Goal: Check status: Check status

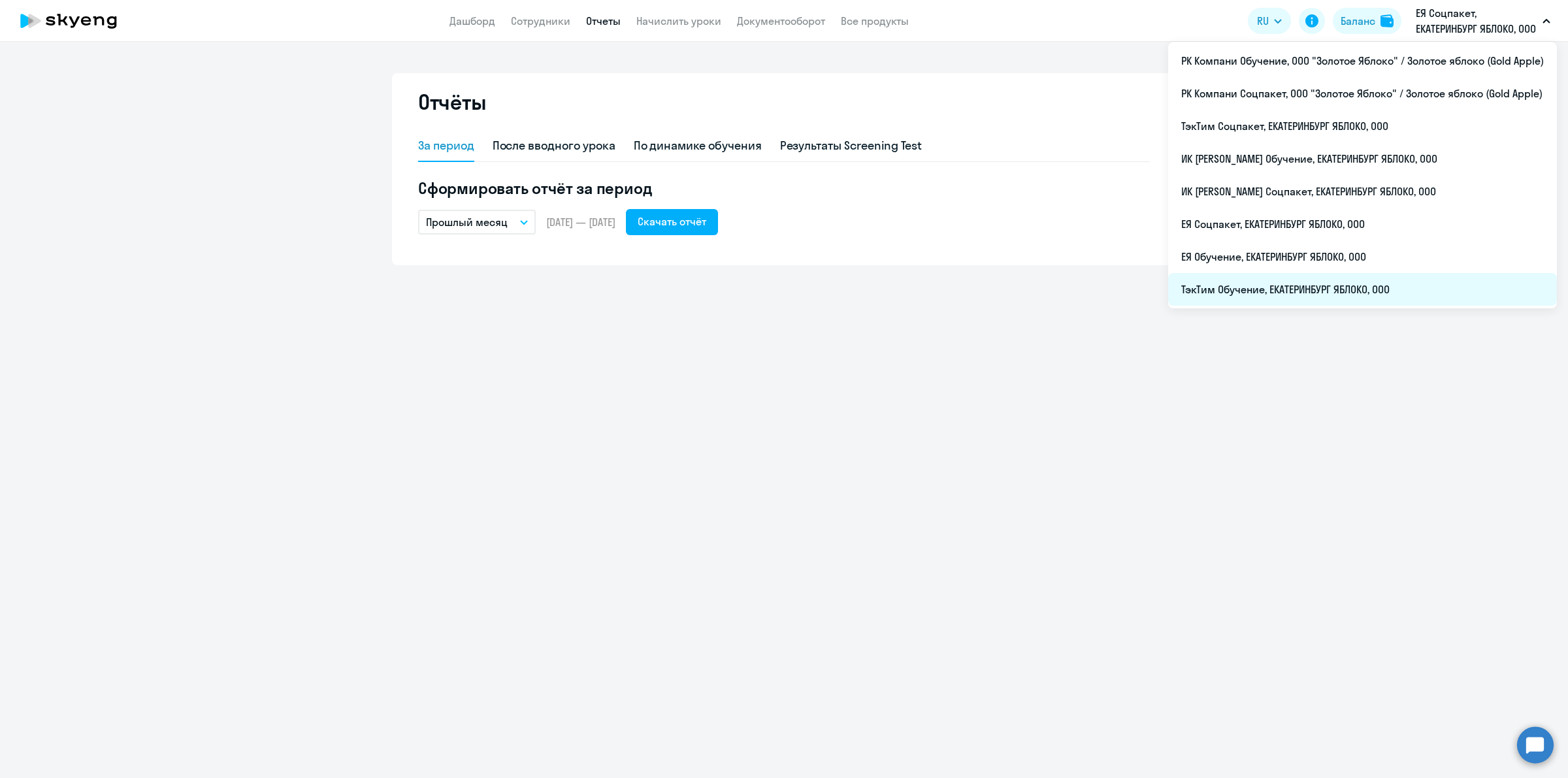
click at [1349, 288] on li "ТэкТим Обучение, ЕКАТЕРИНБУРГ ЯБЛОКО, ООО" at bounding box center [1362, 290] width 388 height 33
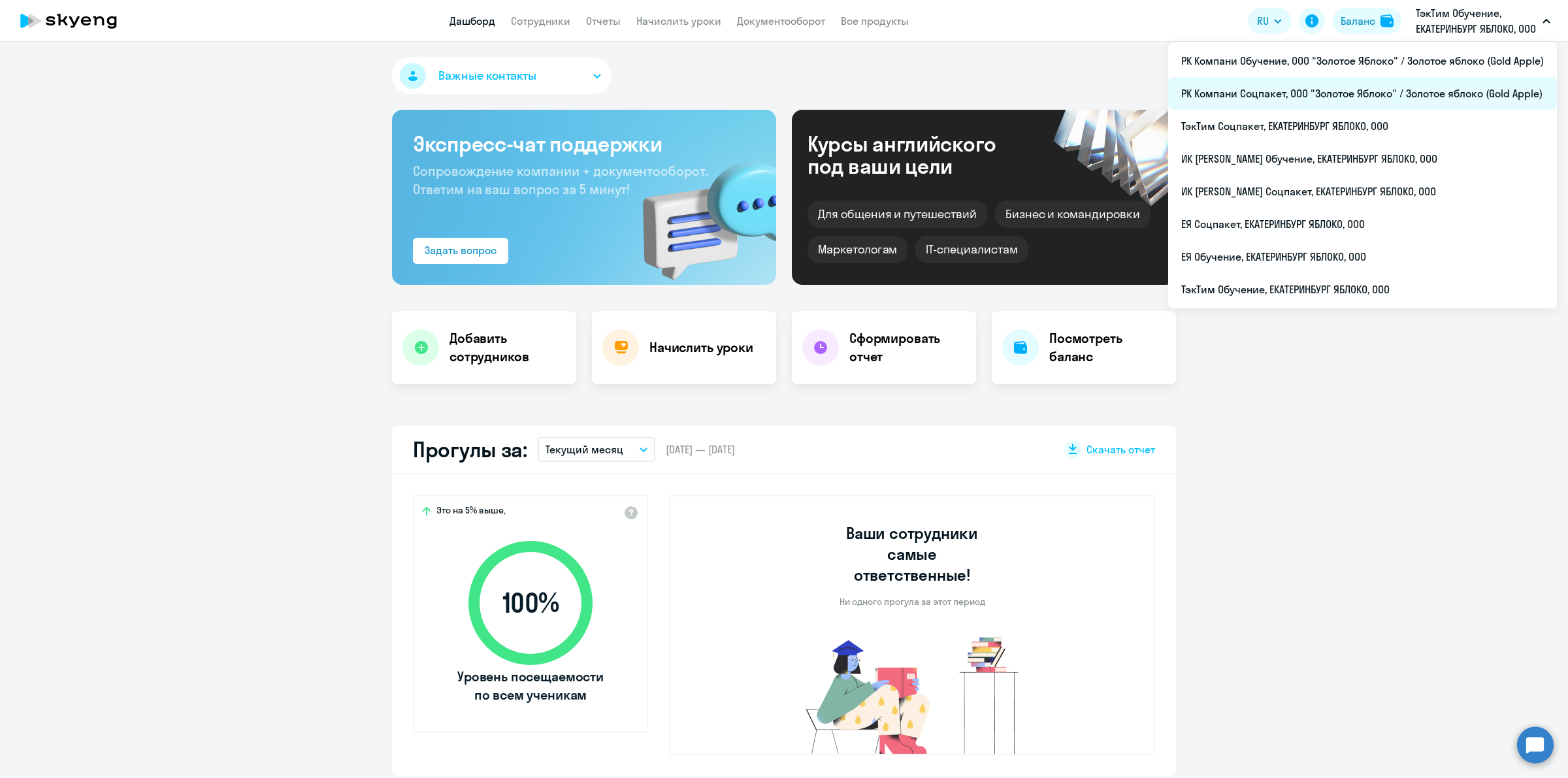
click at [1392, 102] on li "РК Компани Соцпакет, ООО "Золотое Яблоко" / Золотое яблоко (Gold Apple)" at bounding box center [1362, 94] width 388 height 33
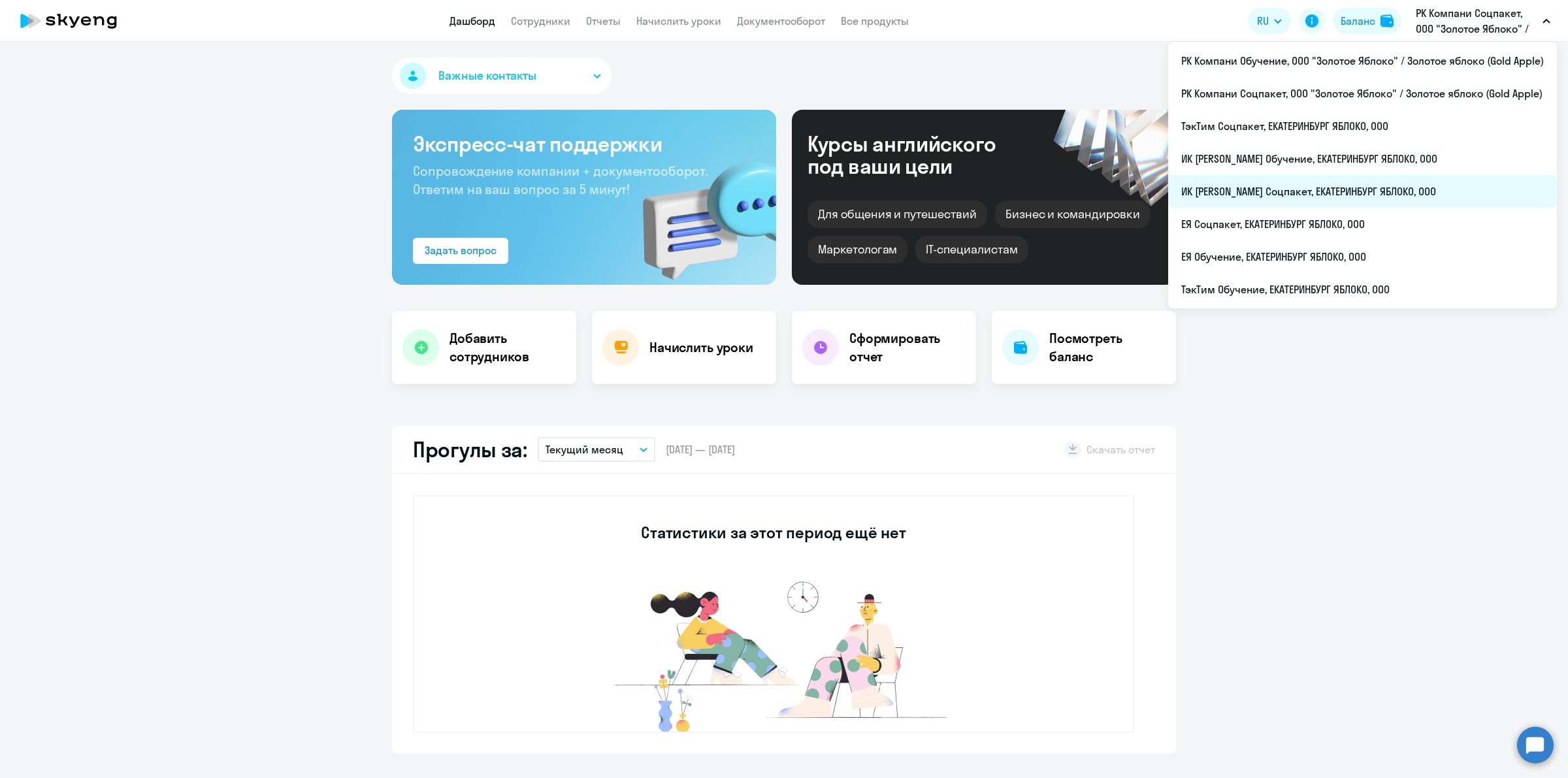
click at [1403, 190] on li "ИК [PERSON_NAME] Соцпакет, ЕКАТЕРИНБУРГ ЯБЛОКО, ООО" at bounding box center [1362, 192] width 388 height 33
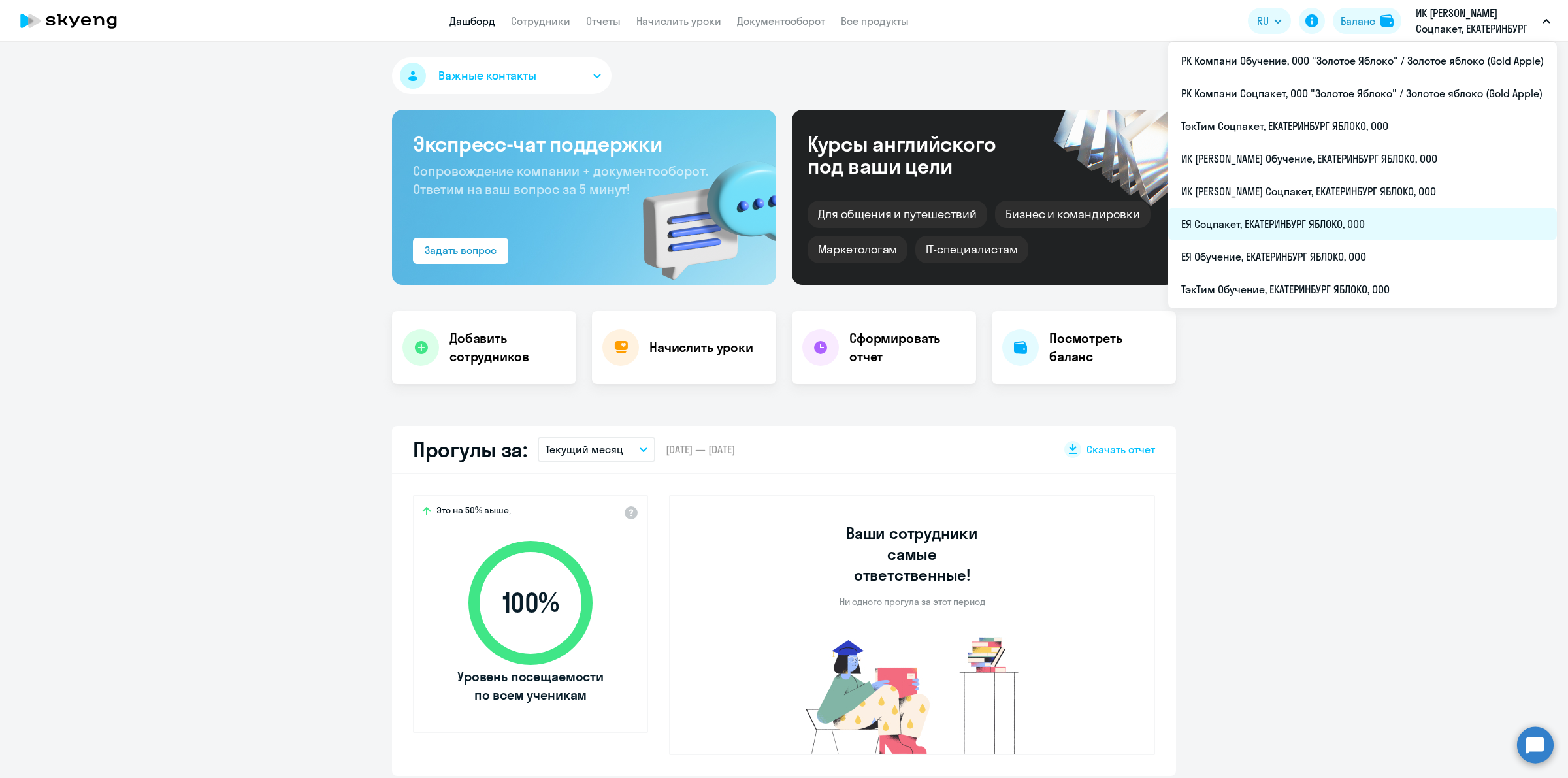
click at [1324, 218] on li "ЕЯ Соцпакет, ЕКАТЕРИНБУРГ ЯБЛОКО, ООО" at bounding box center [1362, 224] width 388 height 33
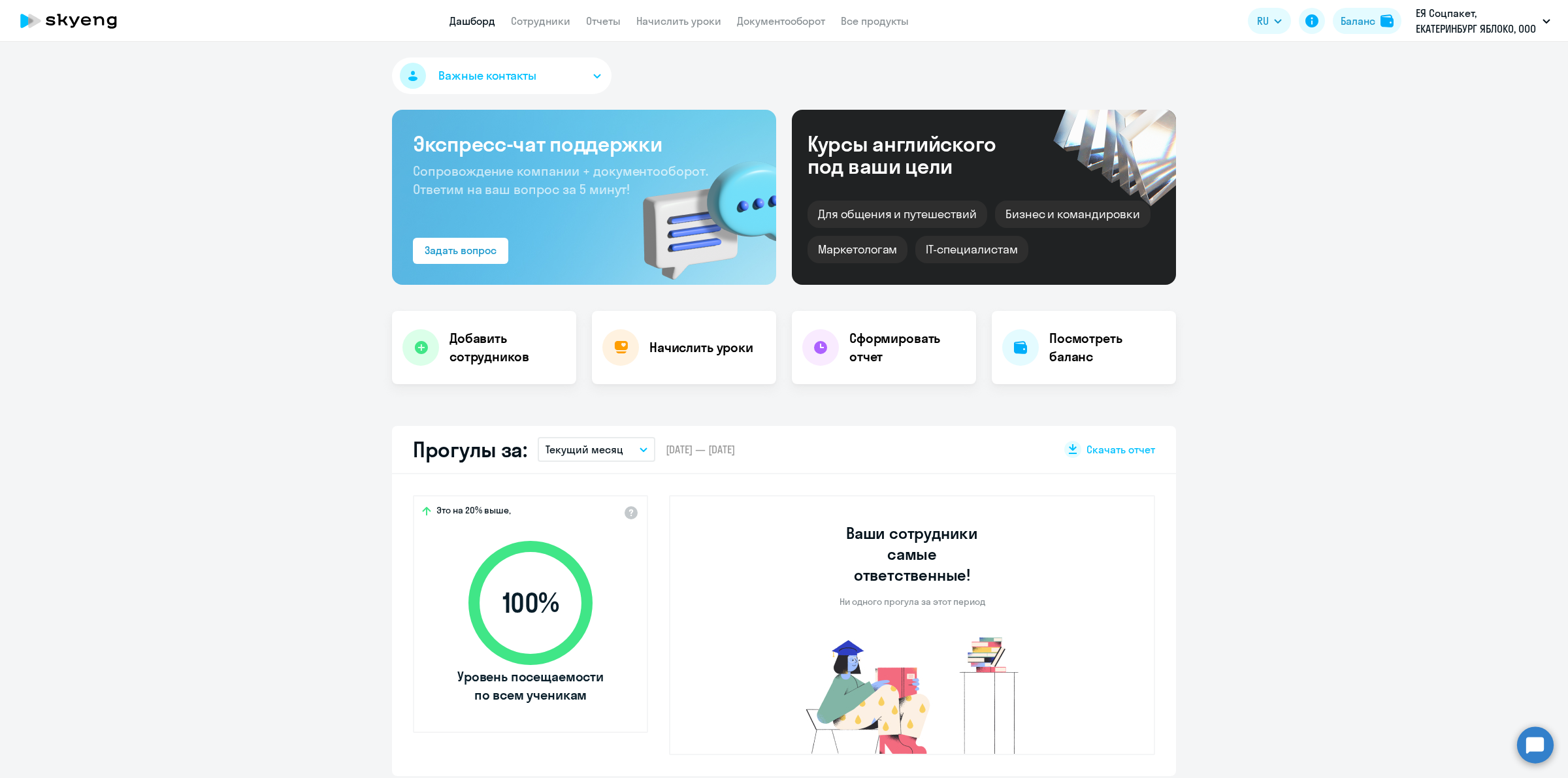
select select "30"
